Goal: Transaction & Acquisition: Download file/media

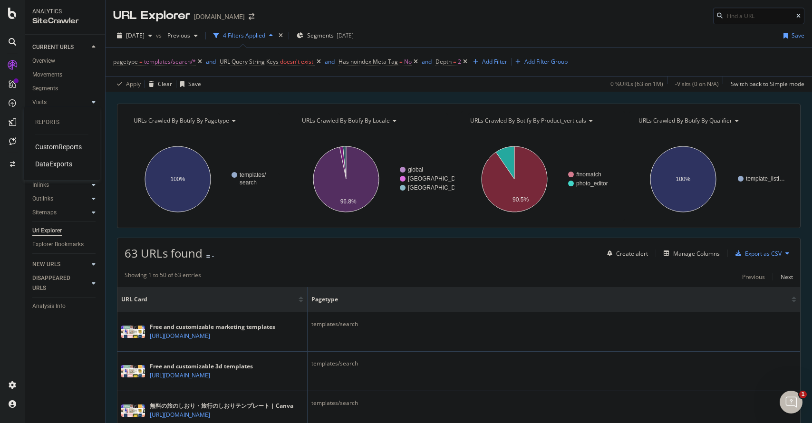
click at [59, 147] on div "CustomReports" at bounding box center [58, 147] width 47 height 10
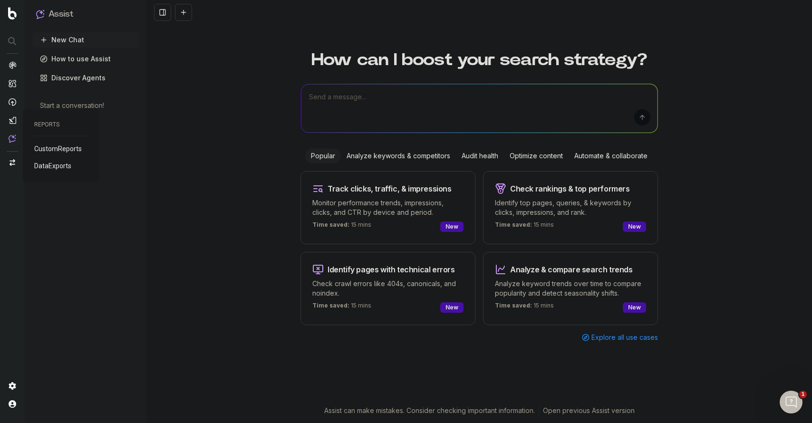
click at [53, 168] on span "DataExports" at bounding box center [52, 166] width 37 height 8
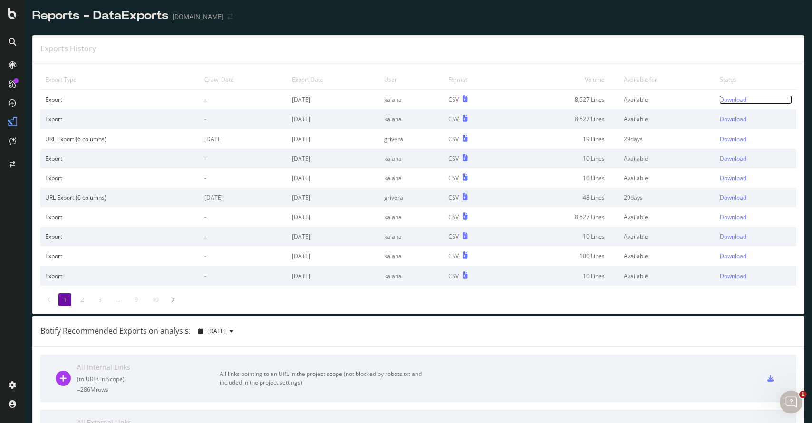
click at [720, 103] on div "Download" at bounding box center [733, 100] width 27 height 8
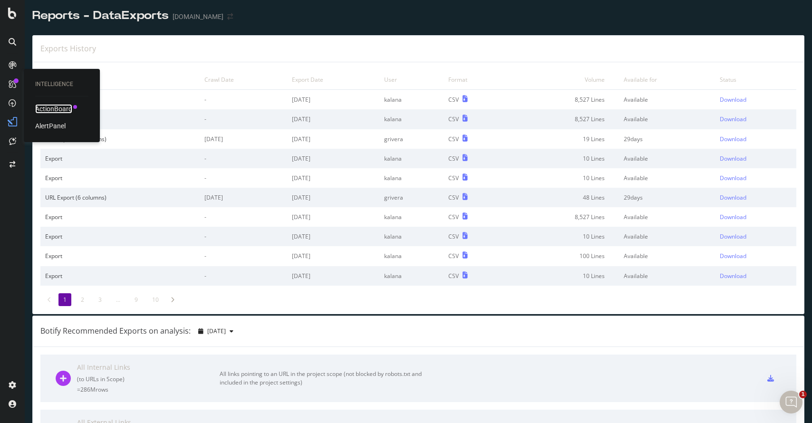
click at [71, 106] on div "ActionBoard" at bounding box center [53, 109] width 37 height 10
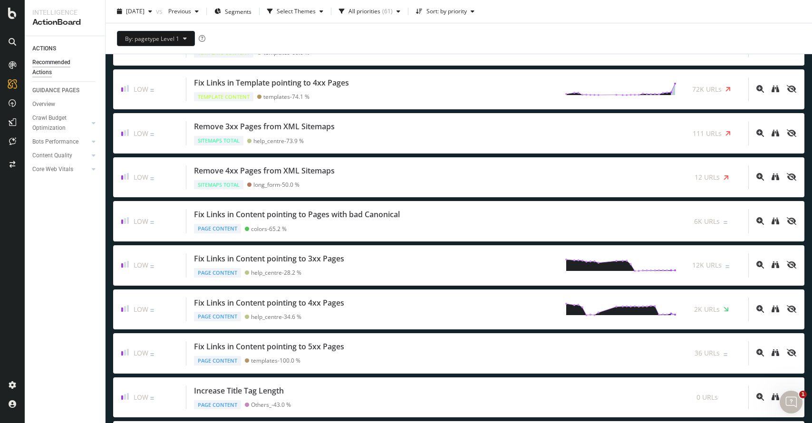
scroll to position [668, 0]
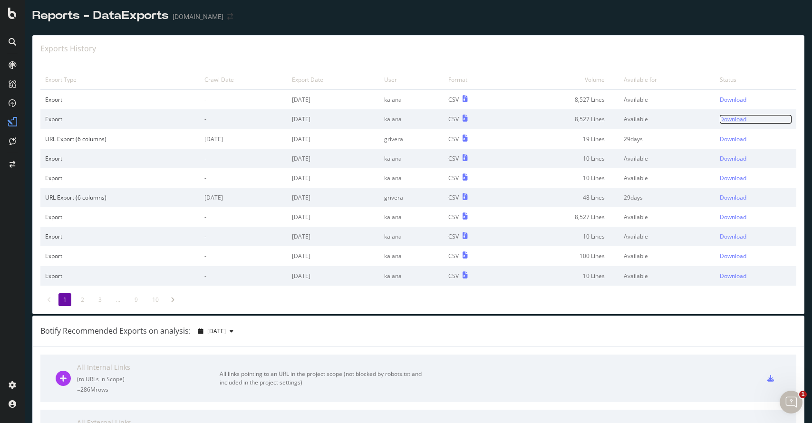
click at [729, 119] on div "Download" at bounding box center [733, 119] width 27 height 8
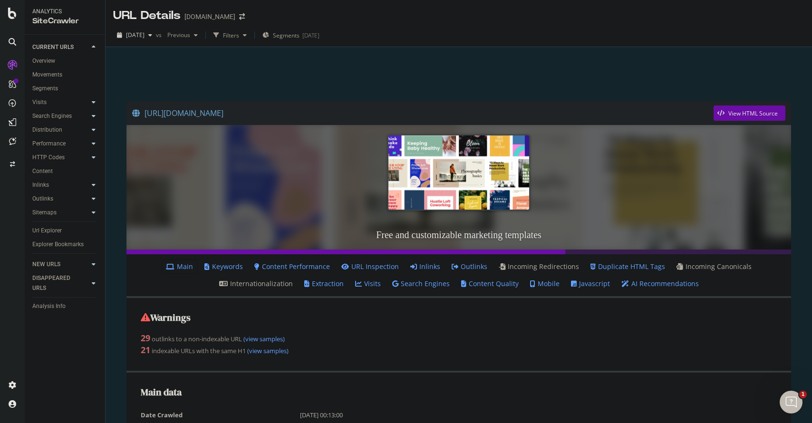
scroll to position [733, 0]
